Goal: Navigation & Orientation: Find specific page/section

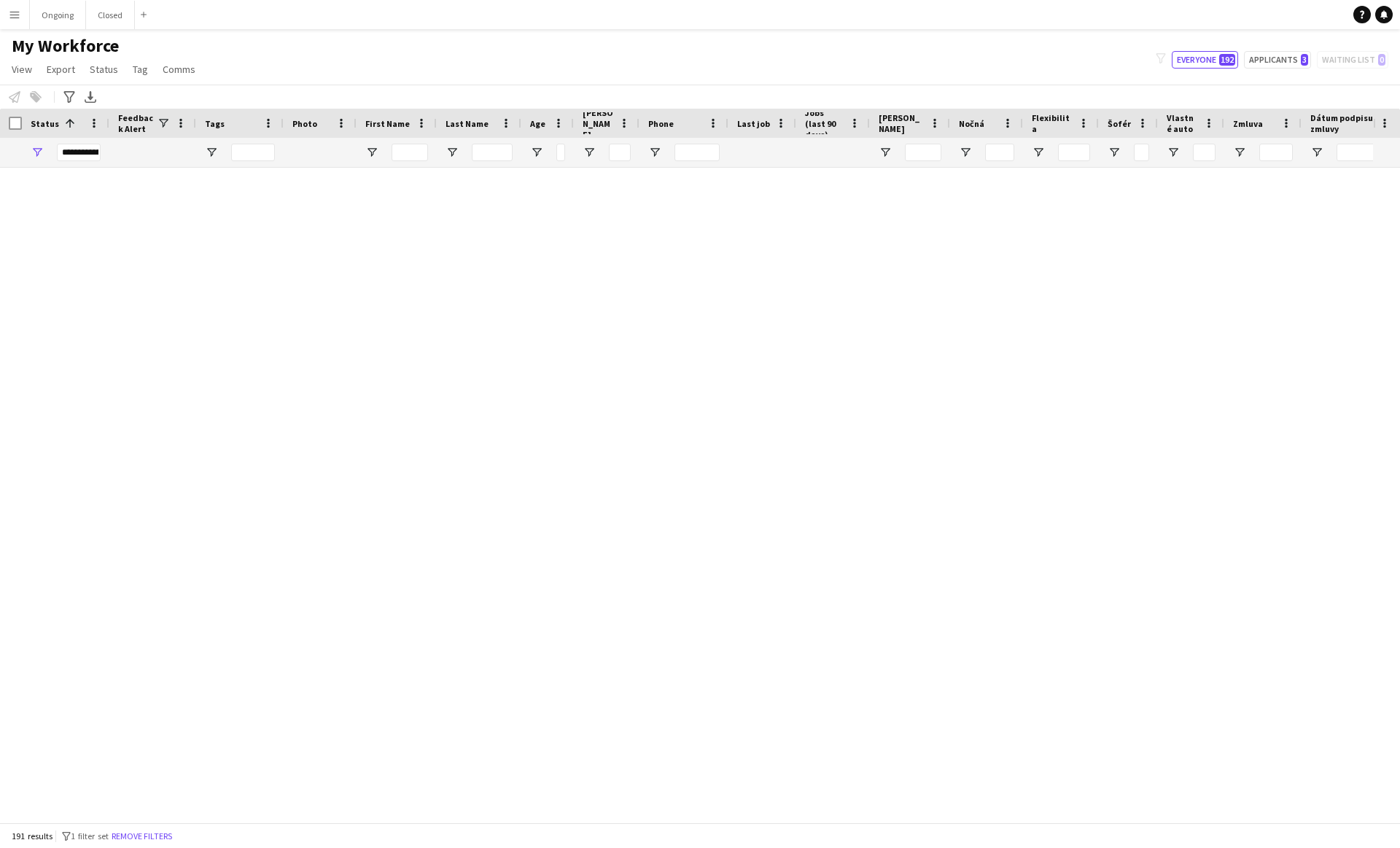
scroll to position [6971, 0]
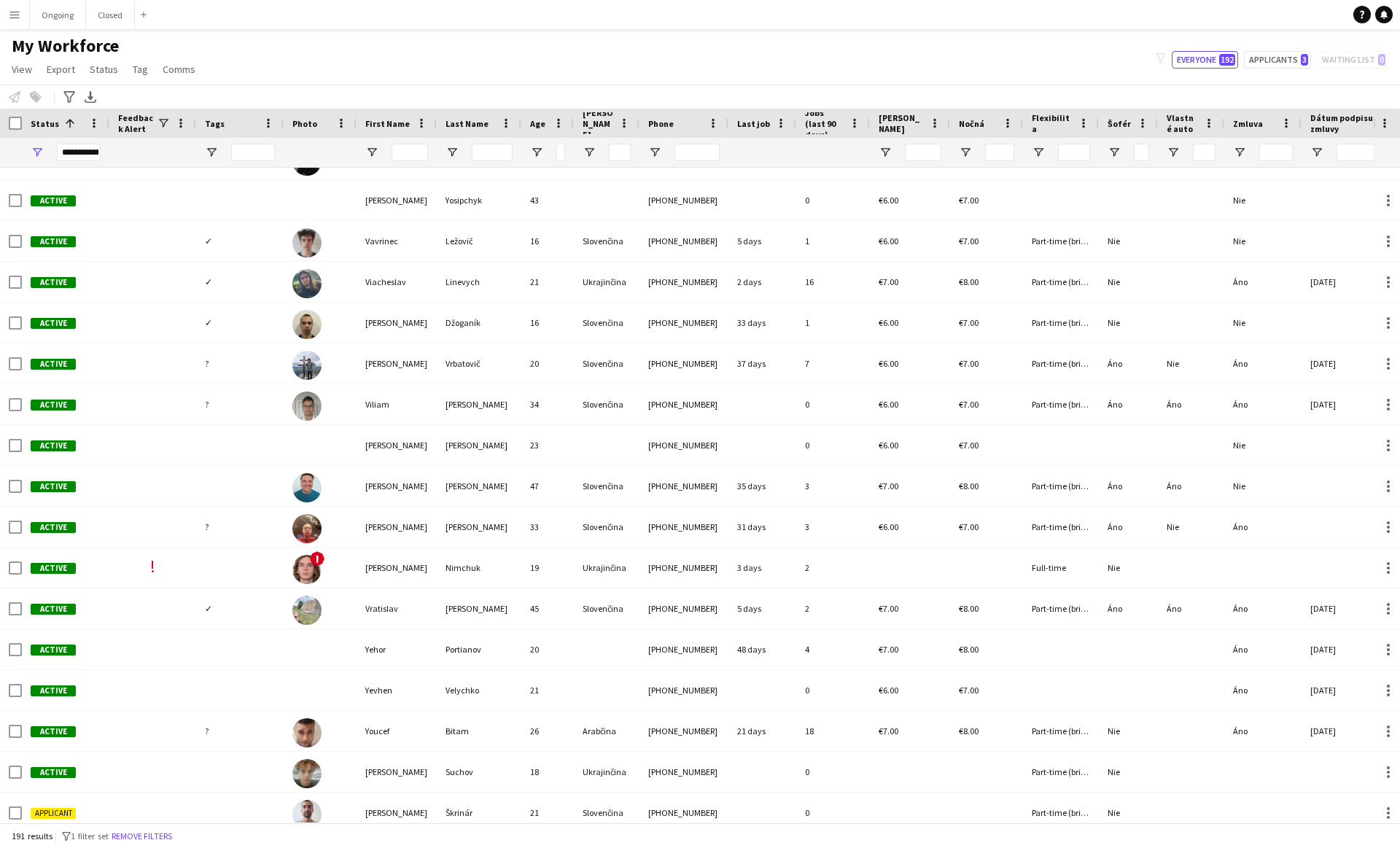
click at [15, 20] on app-icon "Menu" at bounding box center [14, 14] width 11 height 11
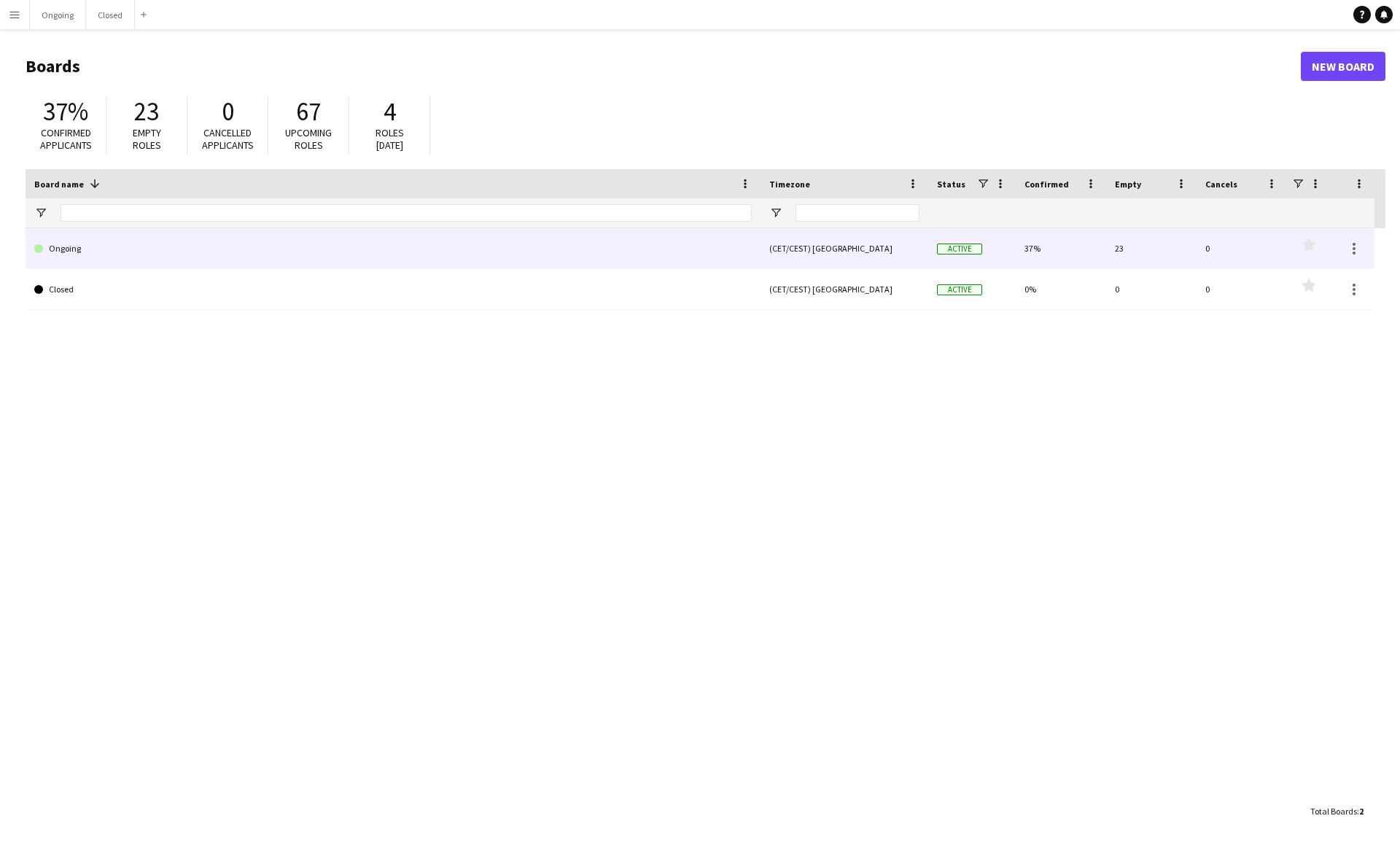
click at [112, 229] on link "Ongoing" at bounding box center [393, 248] width 717 height 41
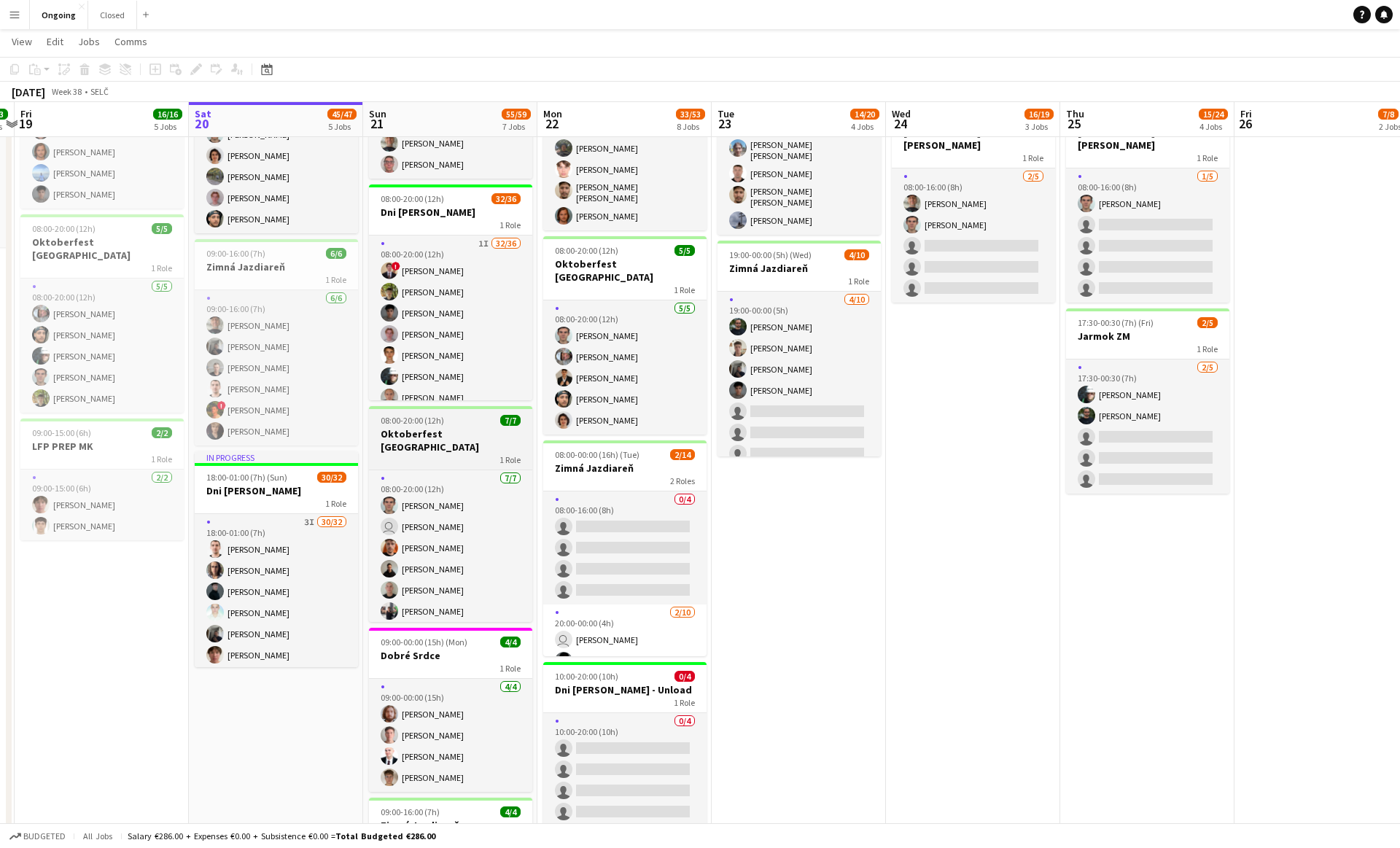
scroll to position [365, 0]
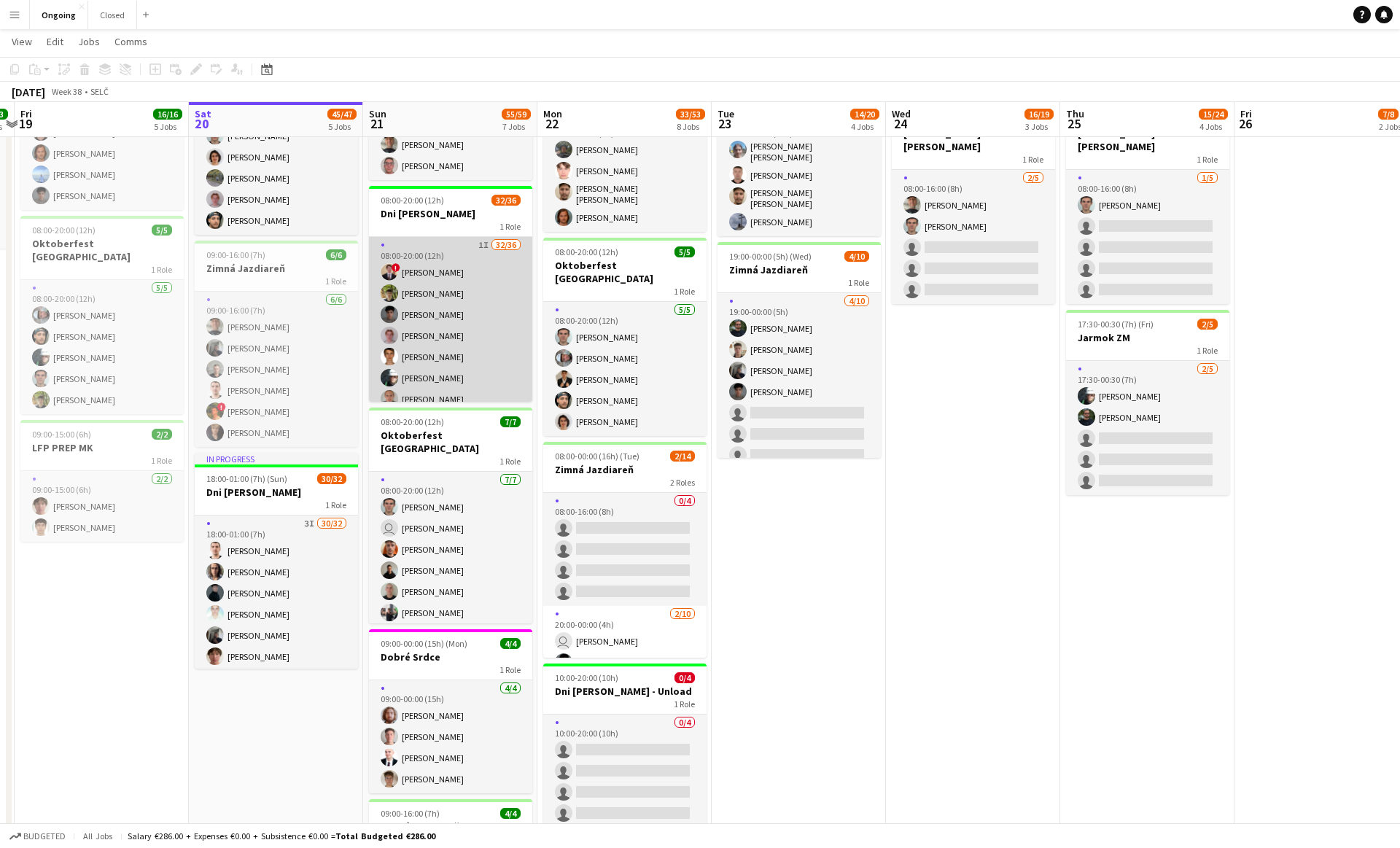
click at [440, 350] on app-card-role "1I 32/36 08:00-20:00 (12h) ! Dominik Kiko Jakub Hanzel Matej Kováč Ondrej Musil…" at bounding box center [450, 636] width 163 height 799
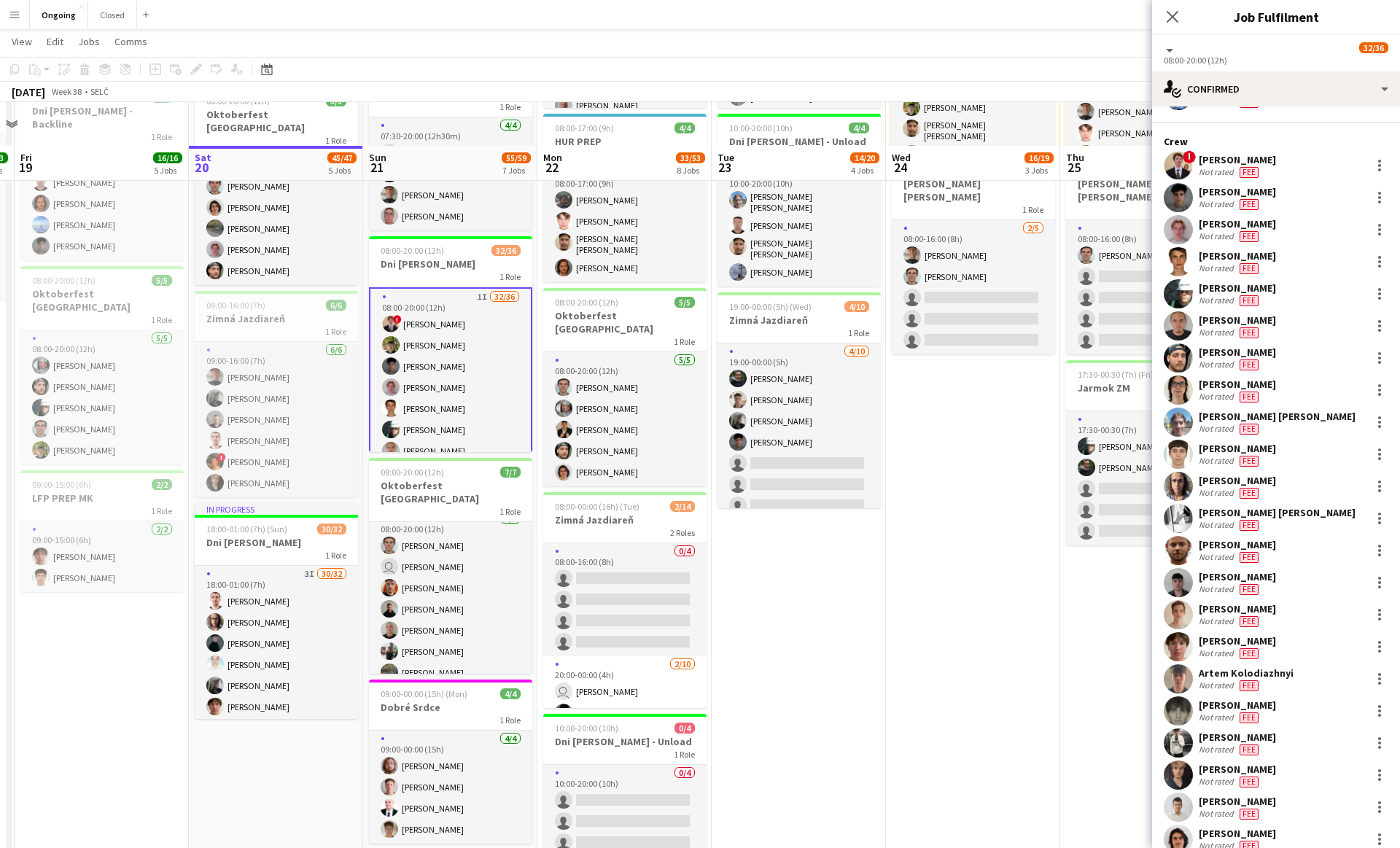
scroll to position [309, 0]
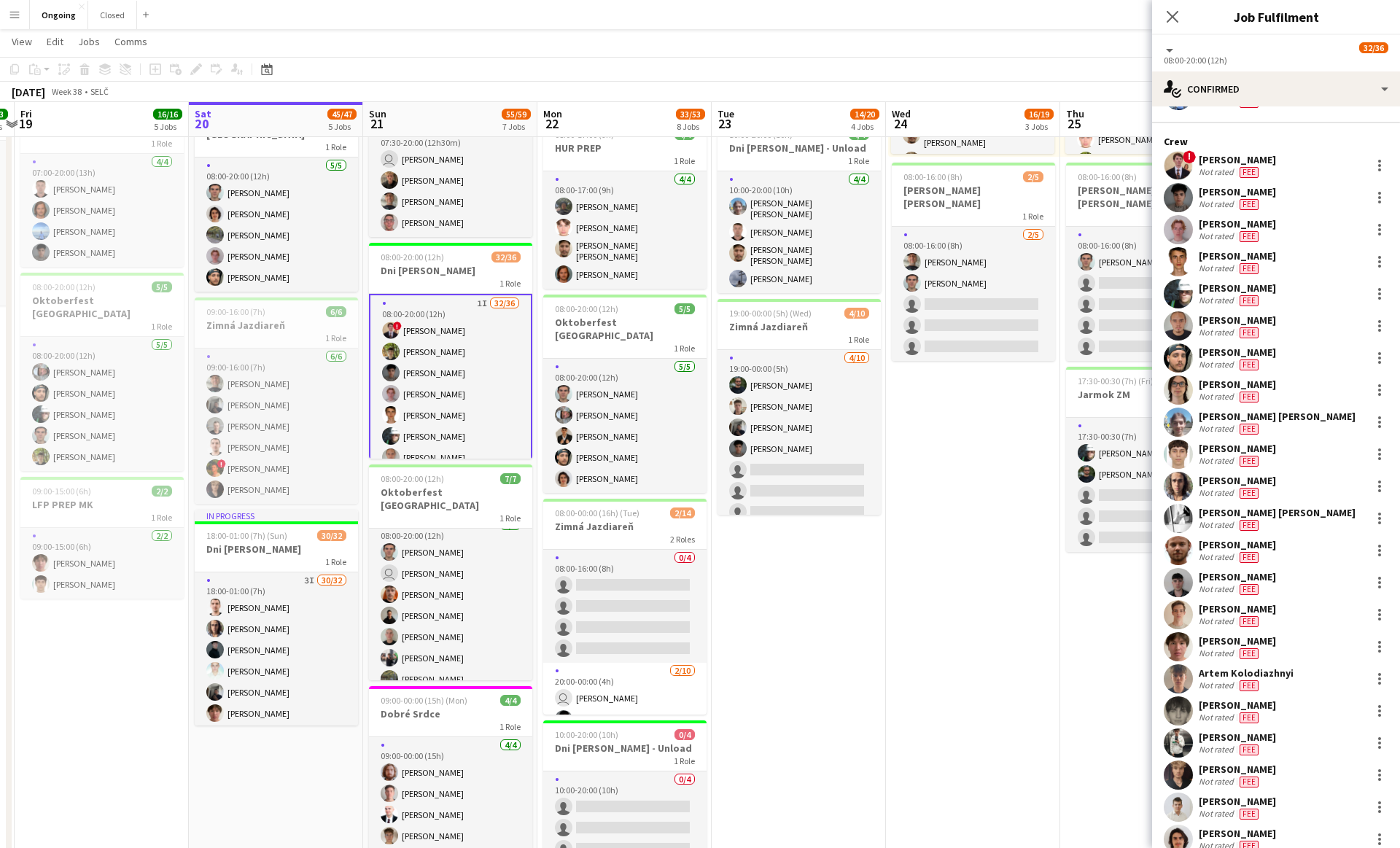
click at [691, 611] on app-date-cell "08:00-20:00 (12h) 6/6 Oktoberfest Vienna 1 Role 6/6 08:00-20:00 (12h) Miroslav …" at bounding box center [798, 590] width 174 height 1472
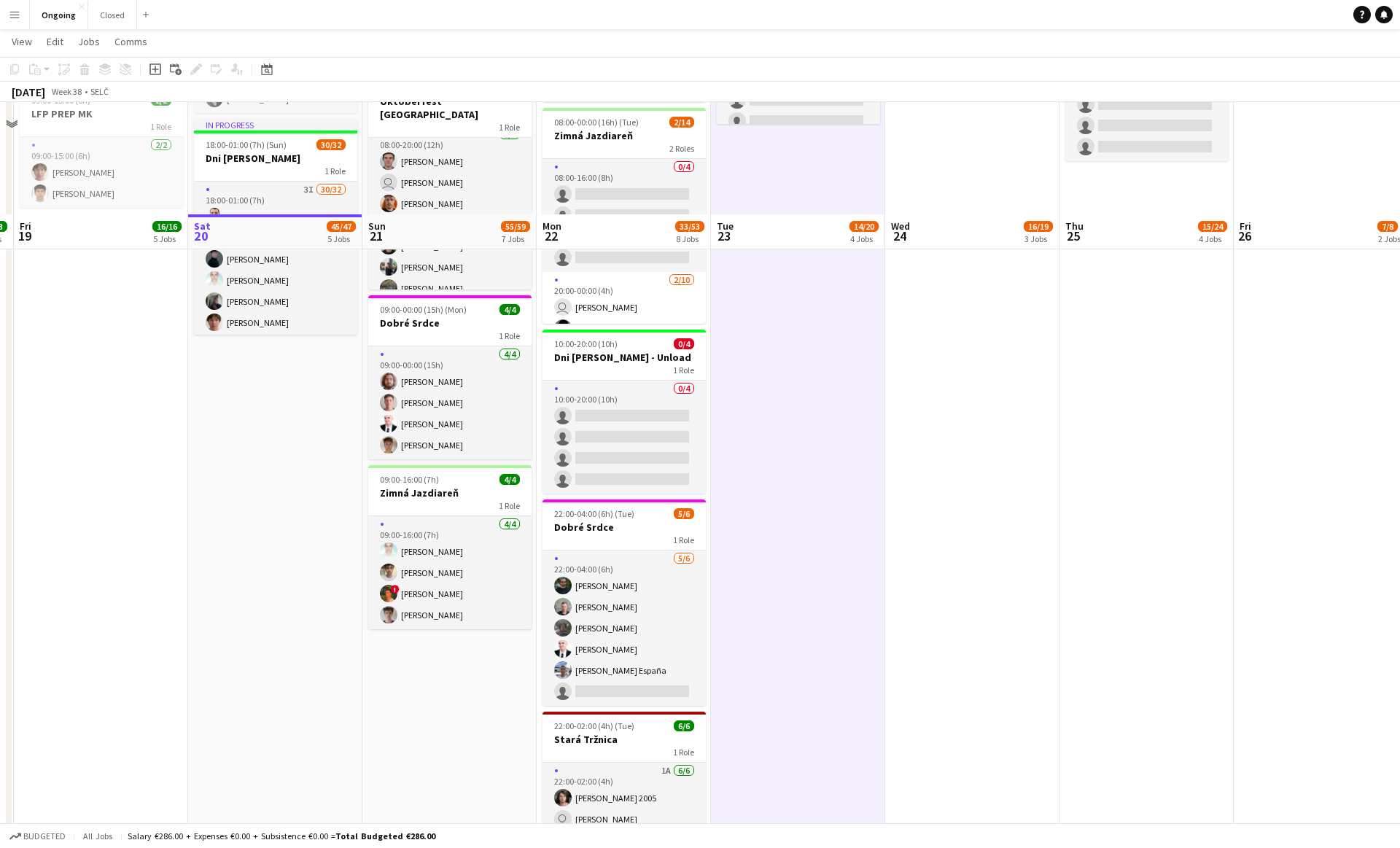
scroll to position [811, 0]
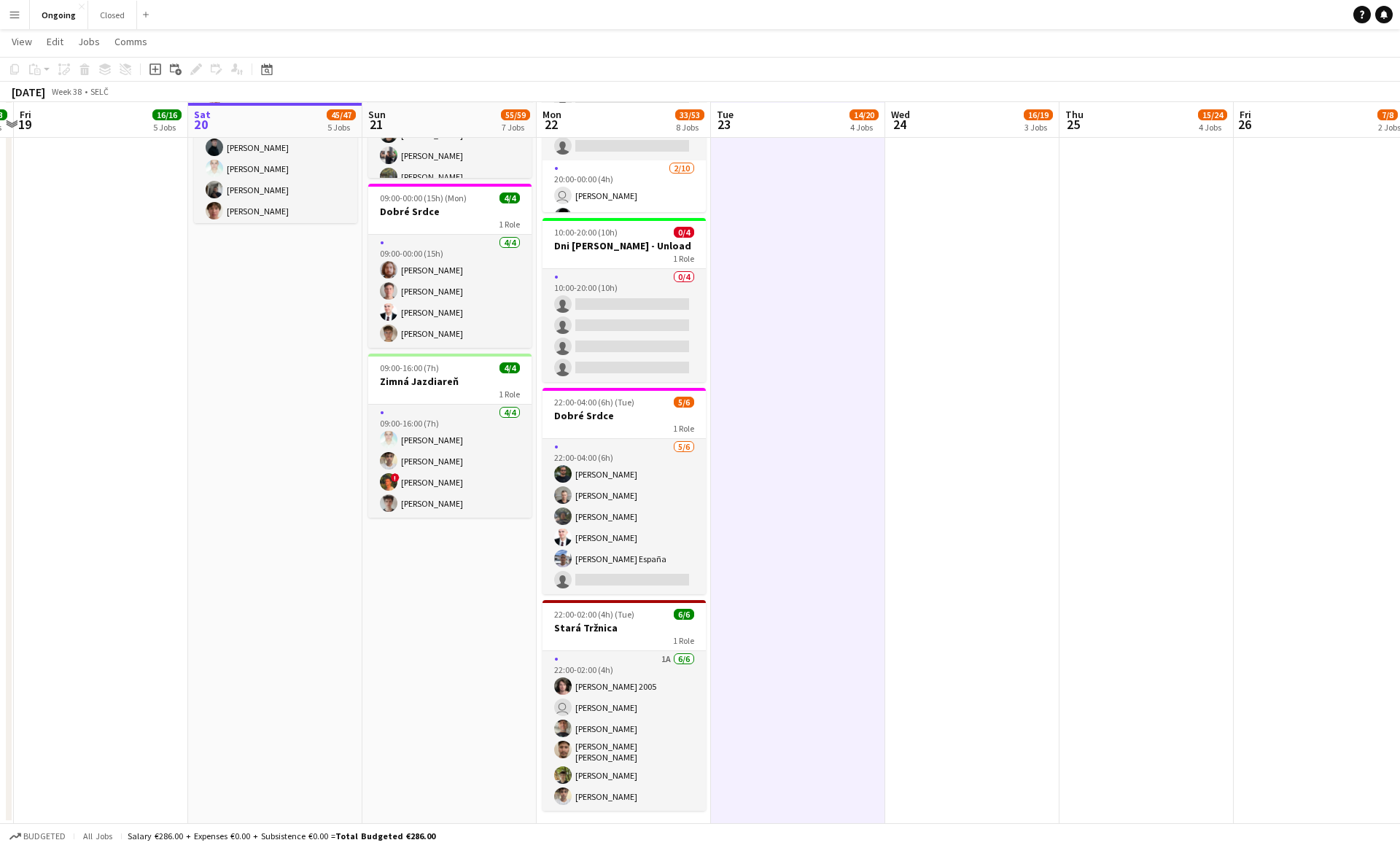
click at [308, 328] on app-date-cell "08:00-18:00 (10h) 4/4 Dni MV SR - Backline 1 Role 2A 4/4 08:00-18:00 (10h) Samu…" at bounding box center [275, 88] width 174 height 1472
